Goal: Find specific page/section: Find specific page/section

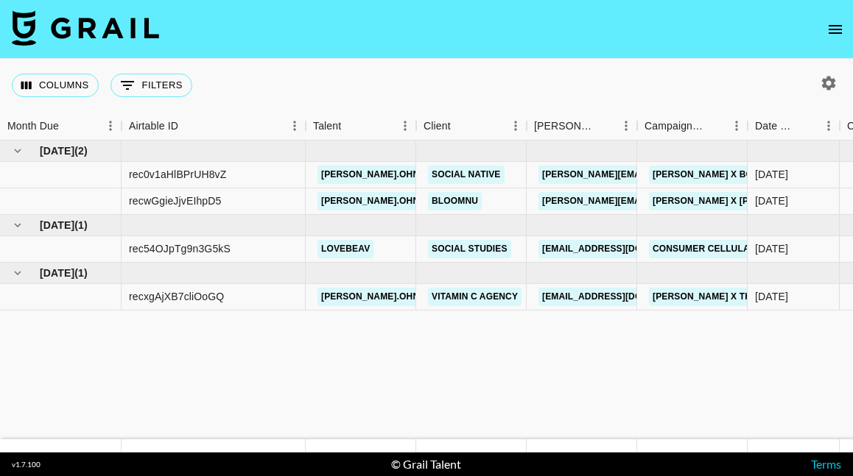
click at [829, 30] on icon "open drawer" at bounding box center [835, 30] width 18 height 18
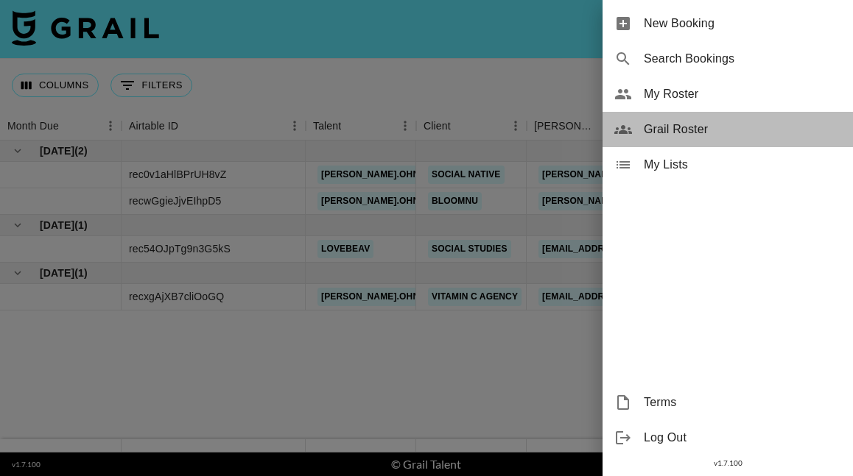
click at [673, 128] on span "Grail Roster" at bounding box center [742, 130] width 197 height 18
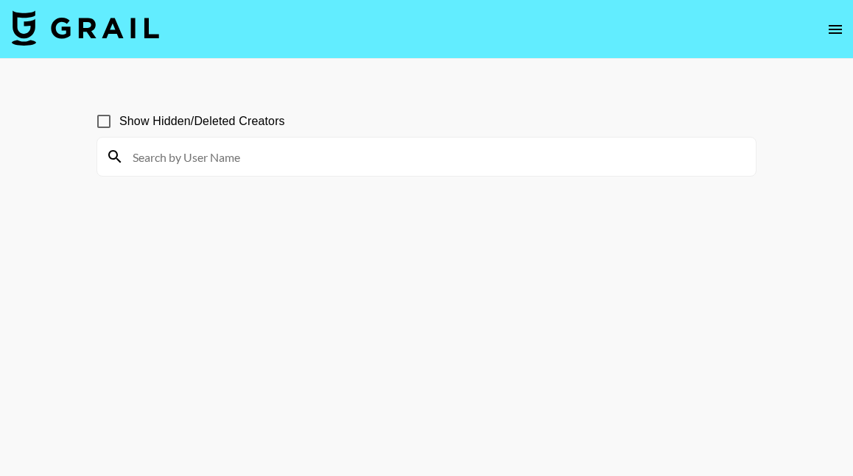
click at [276, 163] on input at bounding box center [435, 157] width 623 height 24
type input "mainstree"
drag, startPoint x: 276, startPoint y: 163, endPoint x: 201, endPoint y: 159, distance: 75.2
click at [126, 157] on input "mainstree" at bounding box center [435, 157] width 623 height 24
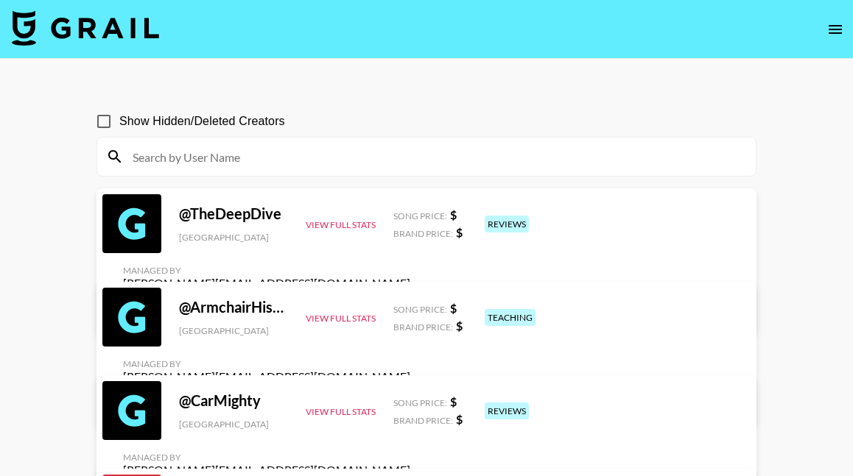
drag, startPoint x: 201, startPoint y: 159, endPoint x: 133, endPoint y: 159, distance: 67.7
click at [133, 159] on input at bounding box center [435, 157] width 623 height 24
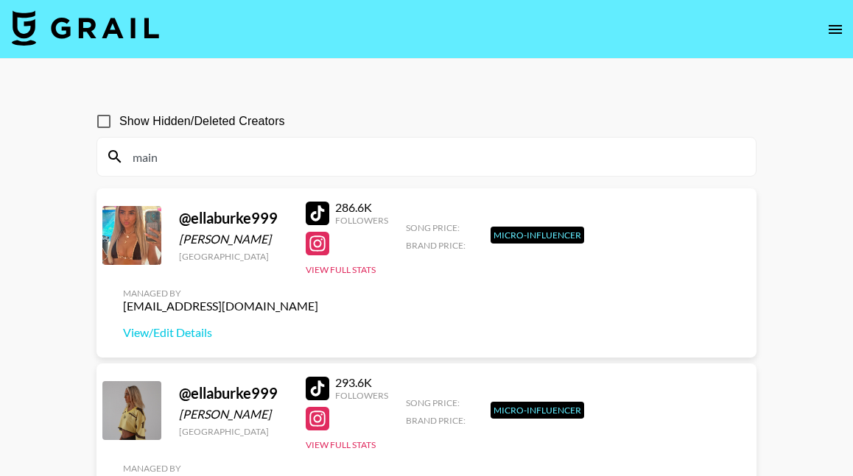
click at [172, 159] on input "main" at bounding box center [435, 157] width 623 height 24
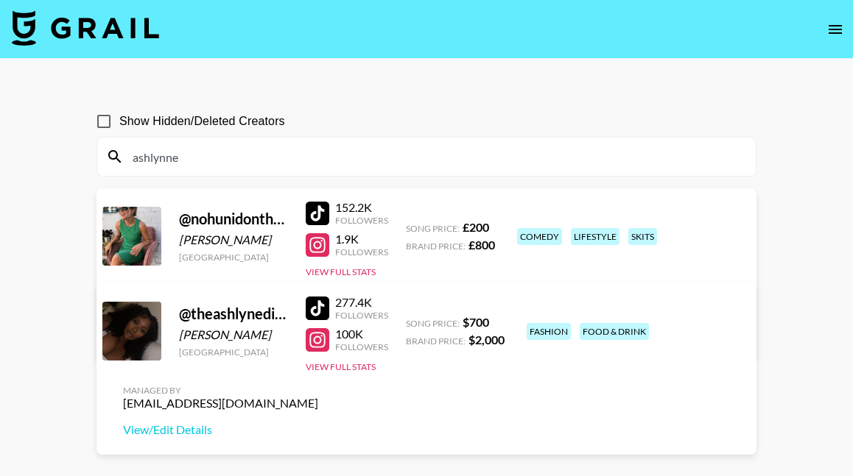
type input "Ashlynn"
drag, startPoint x: 188, startPoint y: 178, endPoint x: 100, endPoint y: 125, distance: 103.0
click at [100, 125] on input "Show Hidden/Deleted Creators" at bounding box center [103, 121] width 31 height 31
checkbox input "true"
click at [169, 156] on input "Ashlynn" at bounding box center [435, 157] width 623 height 24
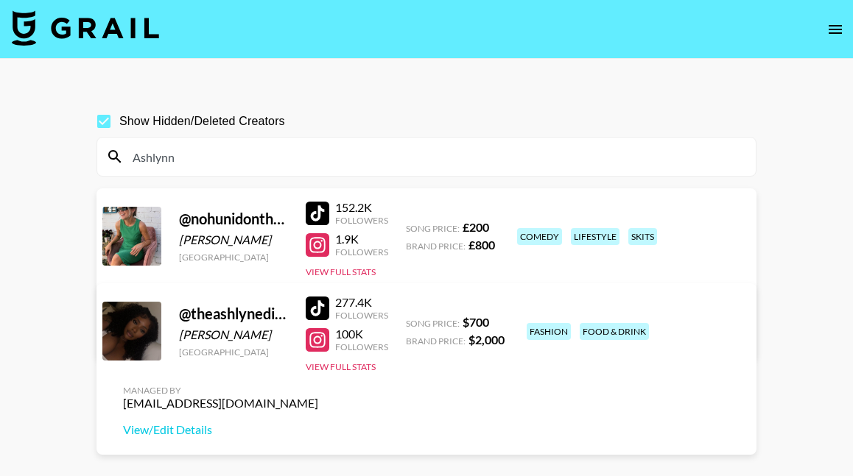
click at [169, 156] on input "Ashlynn" at bounding box center [435, 157] width 623 height 24
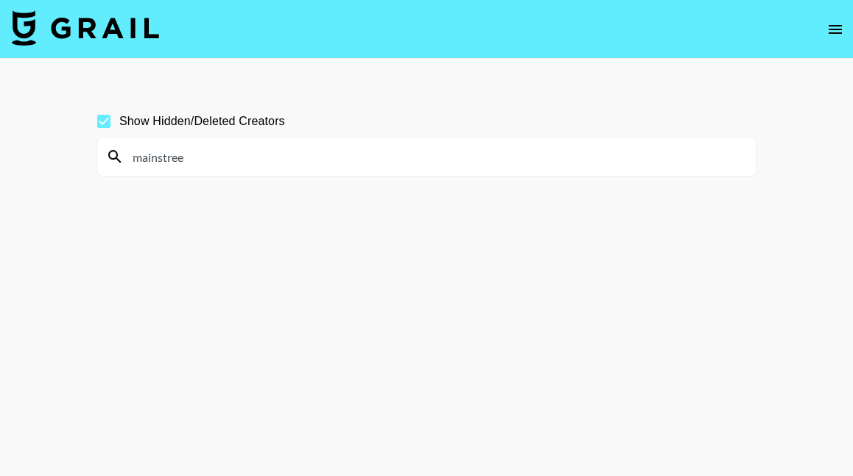
type input "mainstreet"
click at [169, 156] on input "mainstreet" at bounding box center [435, 157] width 623 height 24
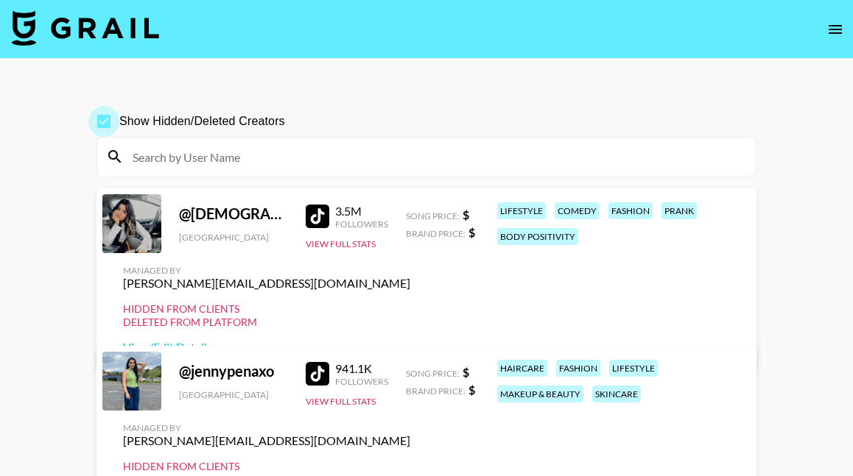
click at [108, 126] on input "Show Hidden/Deleted Creators" at bounding box center [103, 121] width 31 height 31
checkbox input "false"
